Goal: Check status: Check status

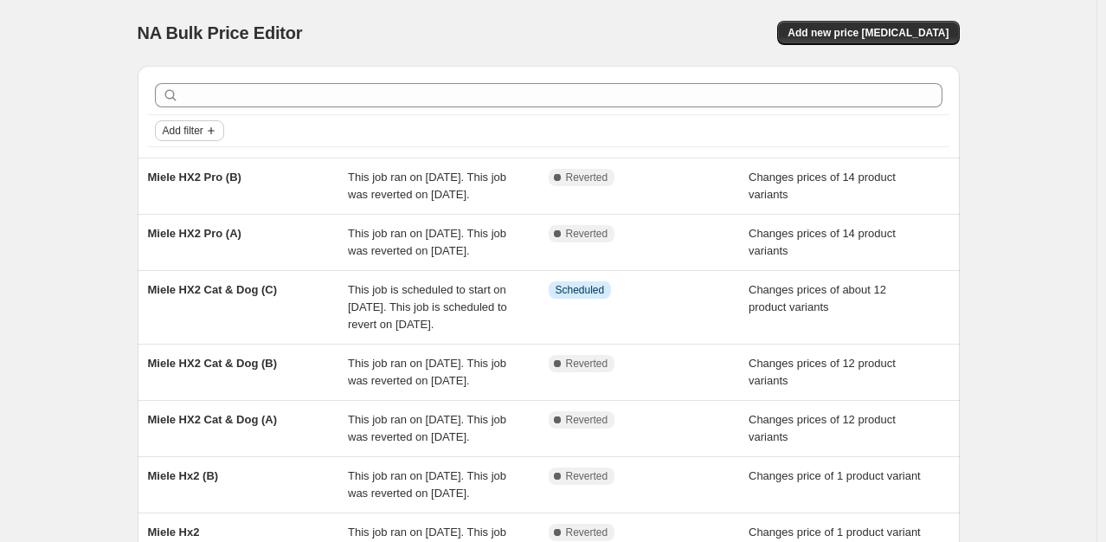
click at [215, 134] on icon "Add filter" at bounding box center [211, 131] width 14 height 14
click at [205, 158] on span "Job status" at bounding box center [193, 164] width 51 height 13
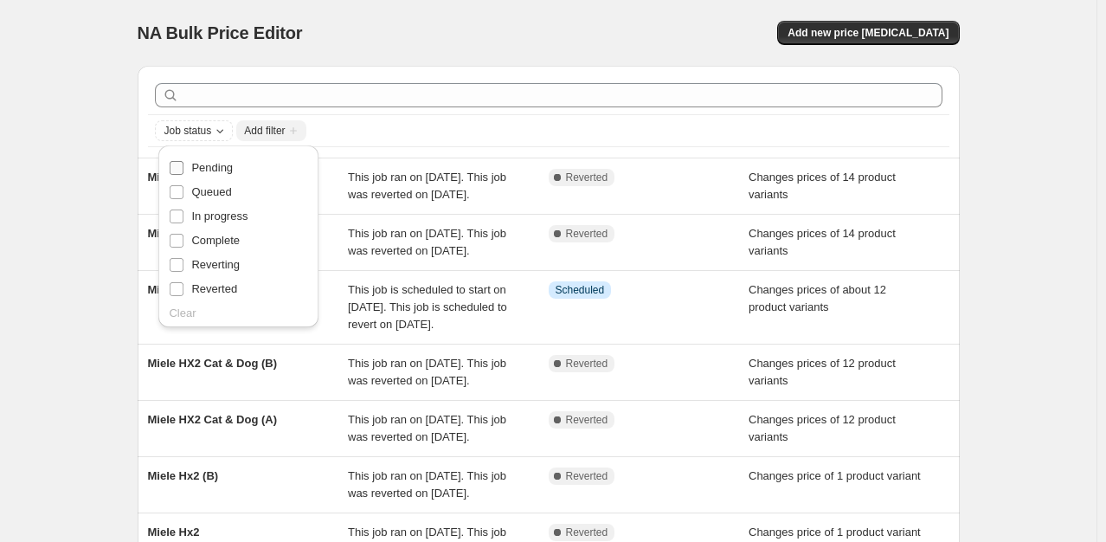
click at [219, 169] on span "Pending" at bounding box center [212, 167] width 42 height 13
click at [184, 169] on input "Pending" at bounding box center [177, 168] width 14 height 14
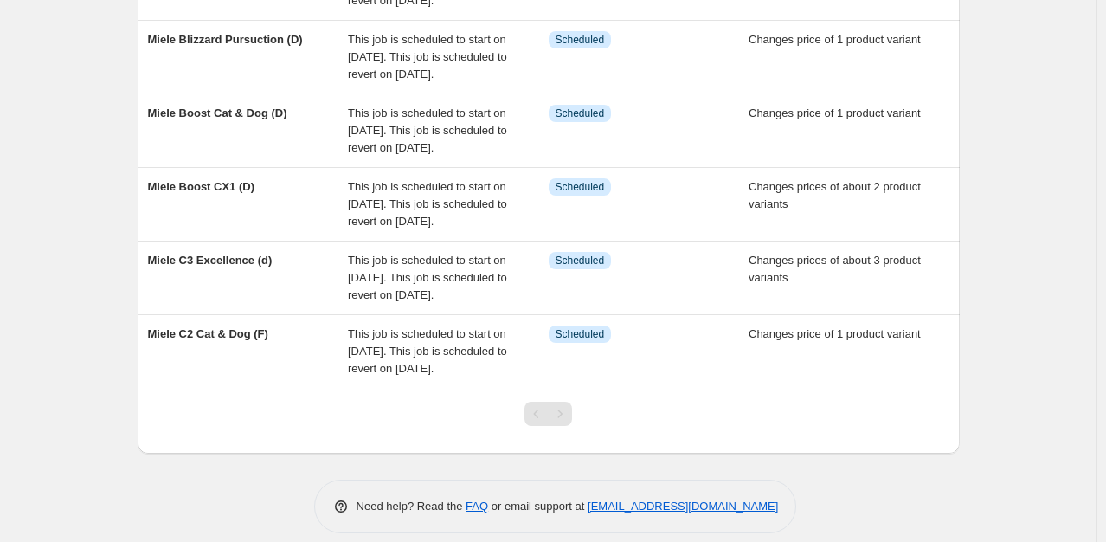
scroll to position [606, 0]
